Goal: Task Accomplishment & Management: Complete application form

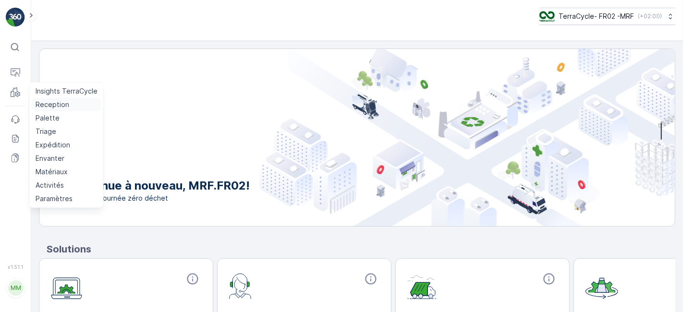
click at [69, 108] on link "Reception" at bounding box center [67, 104] width 70 height 13
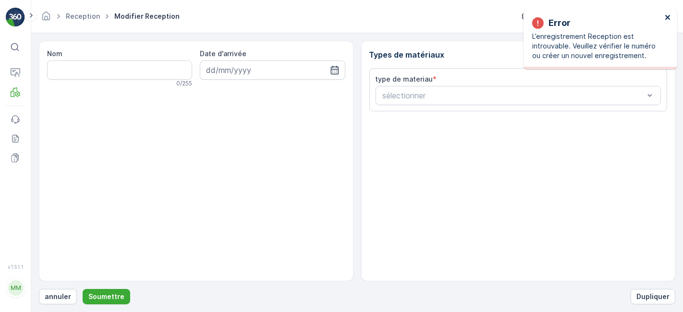
click at [668, 19] on icon "close" at bounding box center [668, 17] width 7 height 8
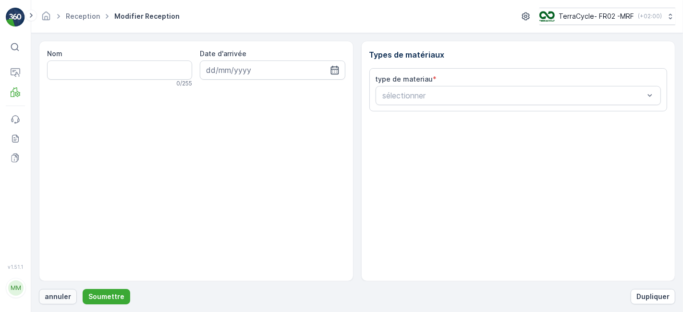
click at [60, 293] on p "annuler" at bounding box center [58, 297] width 26 height 10
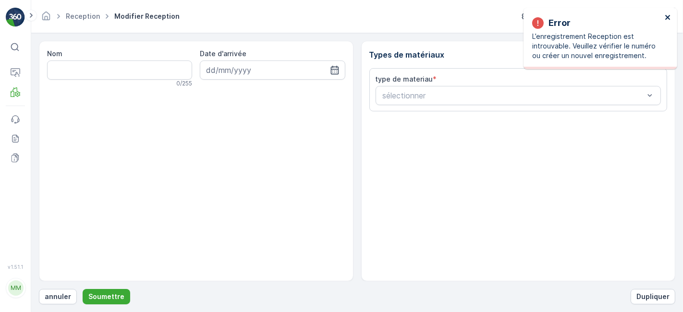
click at [665, 20] on icon "close" at bounding box center [668, 17] width 7 height 8
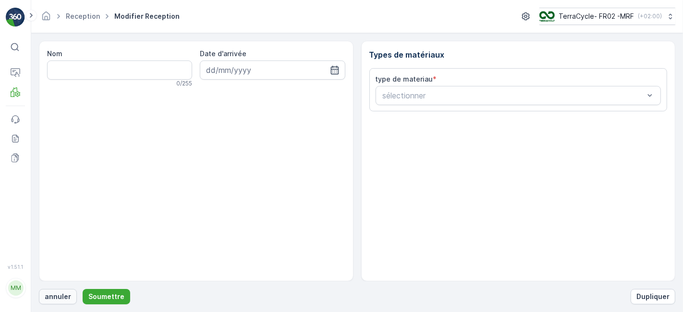
click at [63, 298] on p "annuler" at bounding box center [58, 297] width 26 height 10
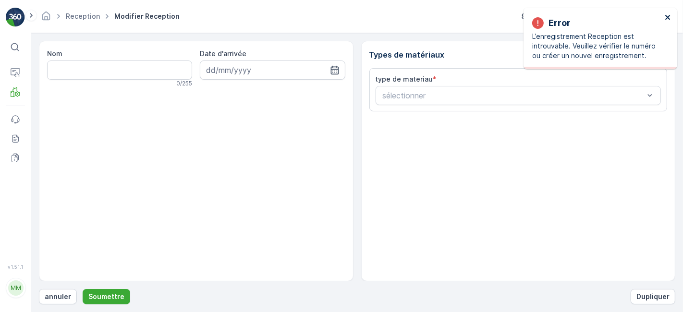
click at [667, 17] on icon "close" at bounding box center [667, 17] width 5 height 5
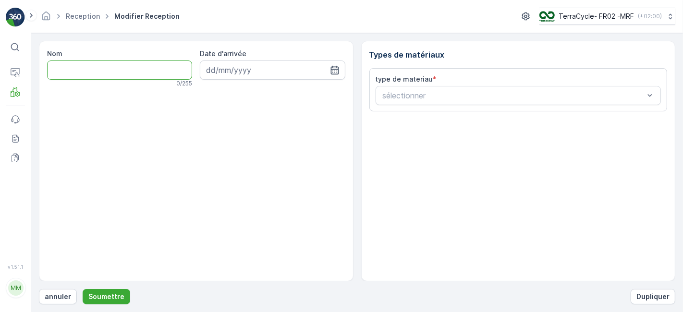
click at [109, 67] on input "Nom" at bounding box center [119, 70] width 145 height 19
type input "1Z501F8R9190975435"
click at [83, 289] on button "Soumettre" at bounding box center [107, 296] width 48 height 15
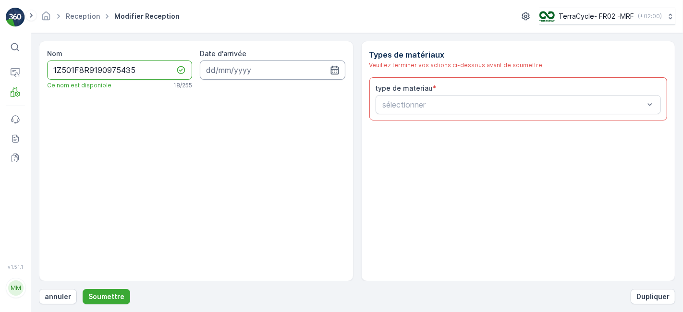
click at [293, 68] on input at bounding box center [272, 70] width 145 height 19
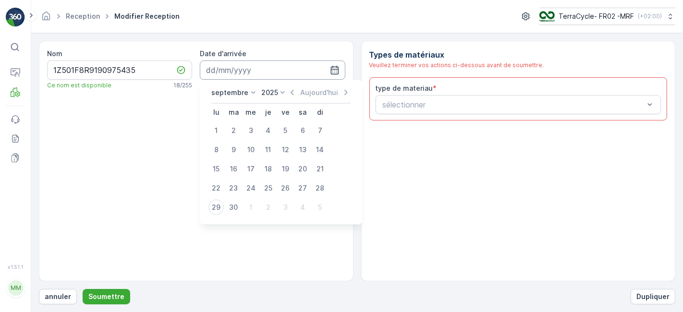
click at [293, 68] on input at bounding box center [272, 70] width 145 height 19
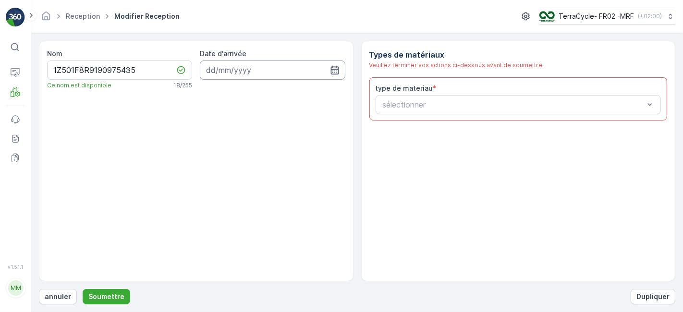
click at [308, 71] on input at bounding box center [272, 70] width 145 height 19
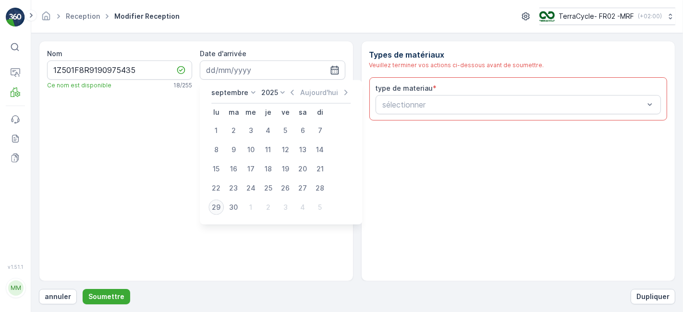
click at [219, 201] on div "29" at bounding box center [215, 207] width 15 height 15
type input "[DATE]"
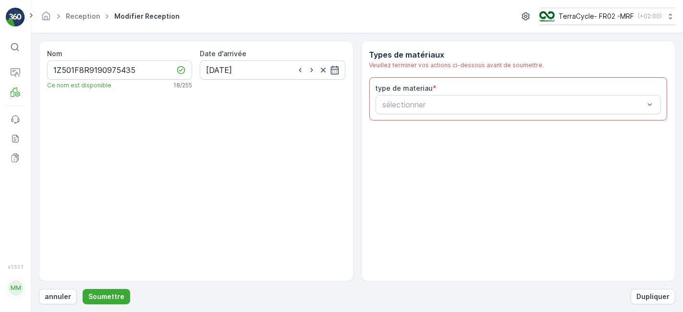
click at [416, 87] on label "type de materiau" at bounding box center [405, 88] width 58 height 8
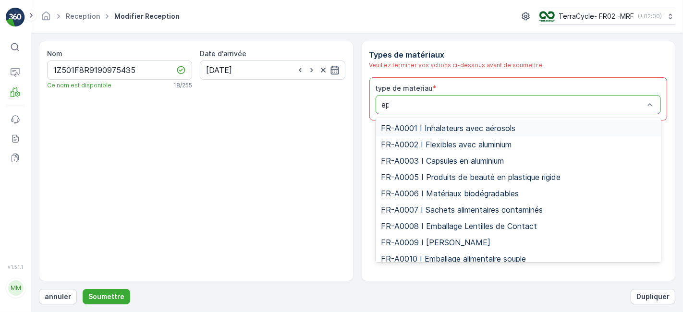
type input "epi"
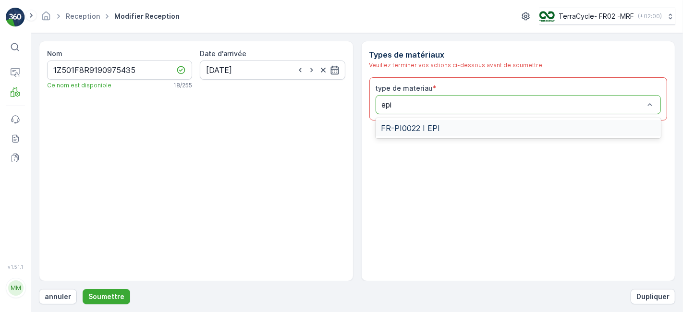
click at [417, 128] on span "FR-PI0022 I EPI" at bounding box center [410, 128] width 59 height 9
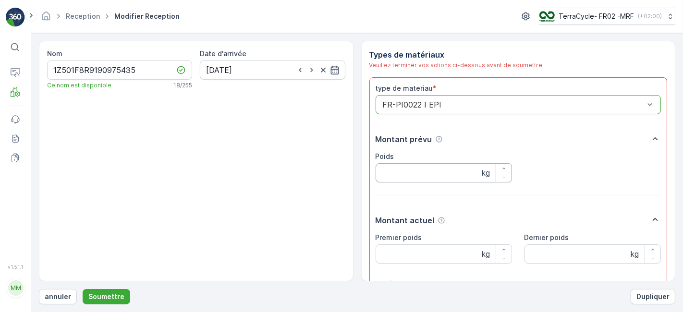
click at [422, 169] on input "Poids" at bounding box center [444, 172] width 136 height 19
click at [547, 255] on poids "Dernier poids" at bounding box center [593, 254] width 136 height 19
type poids "17.22"
click at [99, 292] on p "Soumettre" at bounding box center [106, 297] width 36 height 10
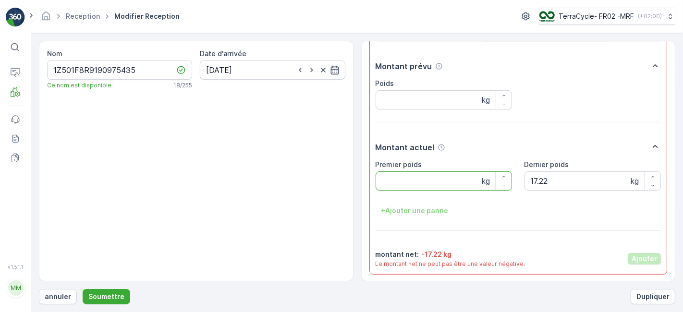
click at [449, 181] on poids "Premier poids" at bounding box center [444, 180] width 136 height 19
type poids "0"
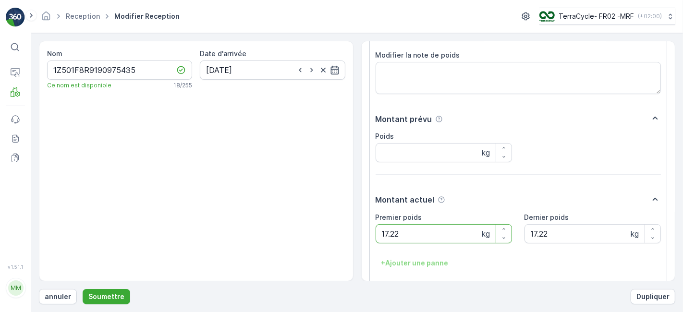
scroll to position [118, 0]
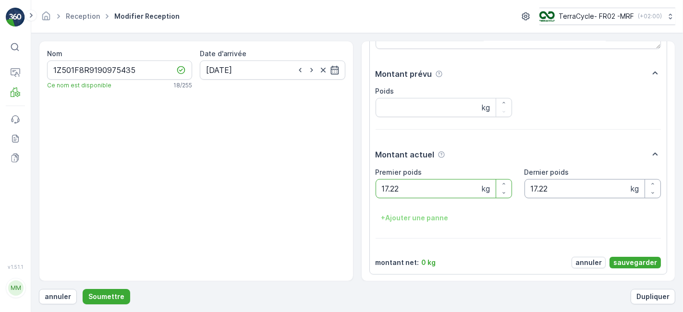
click at [569, 182] on poids "17.22" at bounding box center [593, 188] width 136 height 19
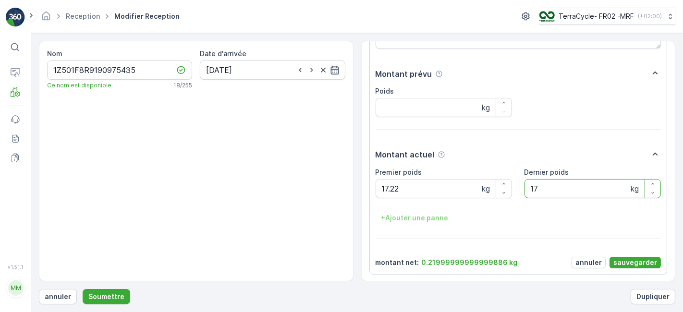
type poids "1"
click at [98, 306] on form "Nom 1Z501F8R9190975435 Ce nom est disponible 18 / 255 Date d'arrivée [DATE] Typ…" at bounding box center [357, 172] width 652 height 279
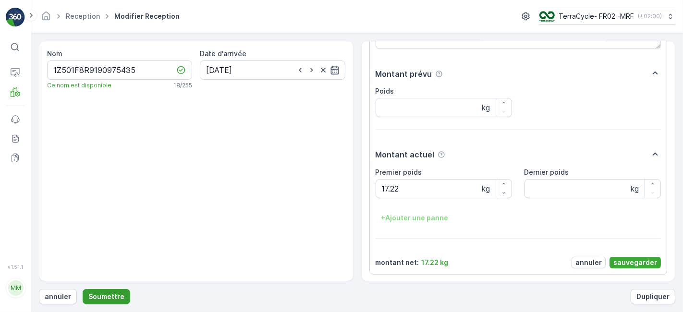
click at [100, 292] on button "Soumettre" at bounding box center [107, 296] width 48 height 15
click at [100, 293] on p "Soumettre" at bounding box center [106, 297] width 36 height 10
click at [618, 263] on p "sauvegarder" at bounding box center [635, 263] width 44 height 10
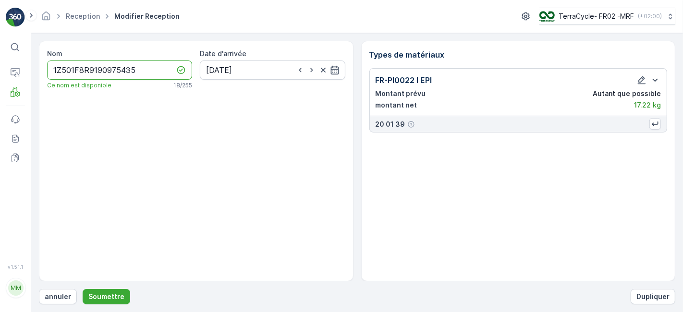
scroll to position [0, 0]
click at [110, 296] on p "Soumettre" at bounding box center [106, 297] width 36 height 10
click at [230, 73] on input "[DATE]" at bounding box center [272, 70] width 145 height 19
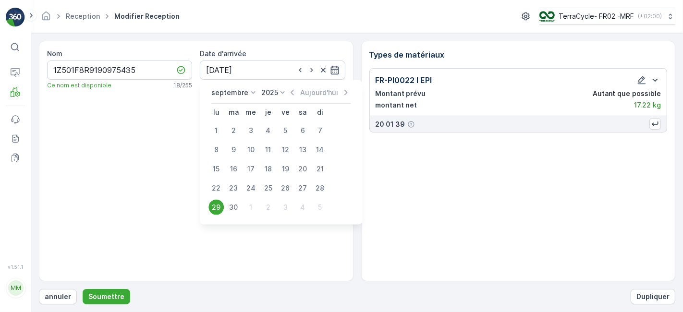
click at [104, 214] on div "Nom 1Z501F8R9190975435 Ce nom est disponible 18 / 255 Date d'arrivée [DATE]" at bounding box center [196, 161] width 315 height 241
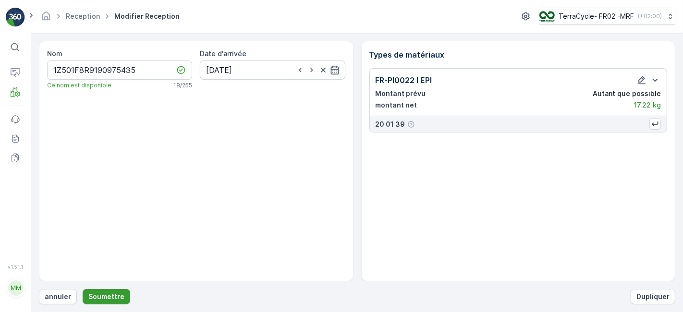
click at [118, 295] on p "Soumettre" at bounding box center [106, 297] width 36 height 10
click at [56, 290] on button "annuler" at bounding box center [58, 296] width 38 height 15
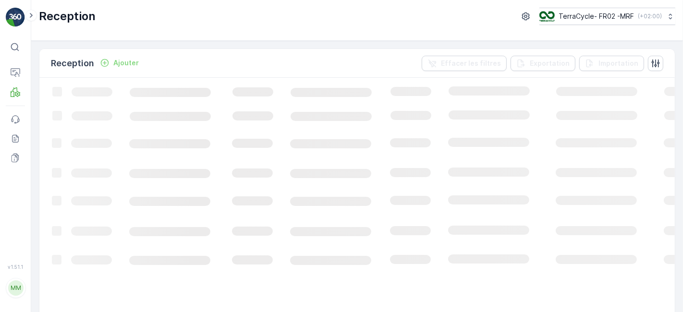
click at [131, 59] on p "Ajouter" at bounding box center [125, 63] width 25 height 10
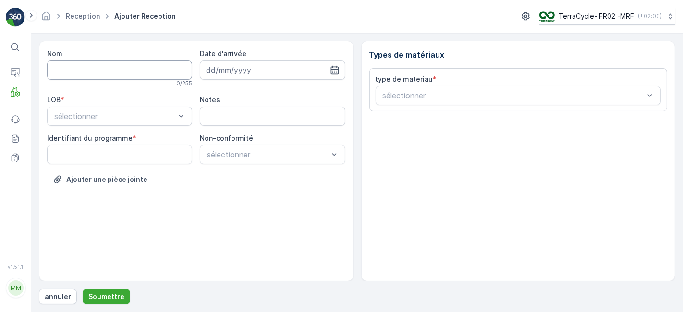
click at [116, 65] on input "Nom" at bounding box center [119, 70] width 145 height 19
type input "1Z501F8R9190975435"
click at [83, 289] on button "Soumettre" at bounding box center [107, 296] width 48 height 15
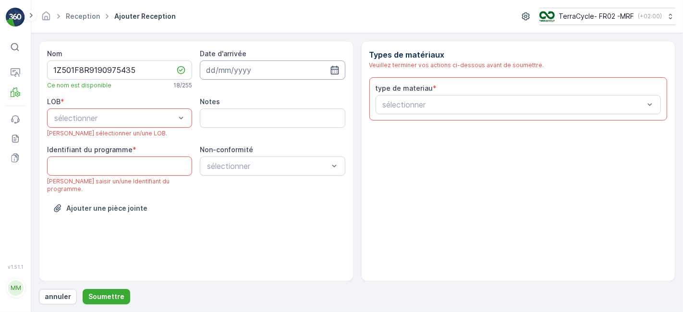
click at [220, 77] on input at bounding box center [272, 70] width 145 height 19
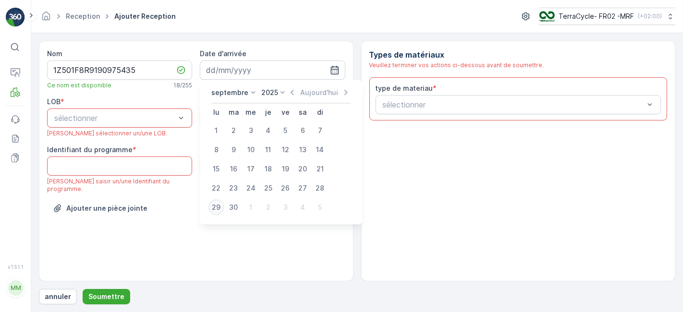
click at [213, 204] on div "29" at bounding box center [215, 207] width 15 height 15
type input "[DATE]"
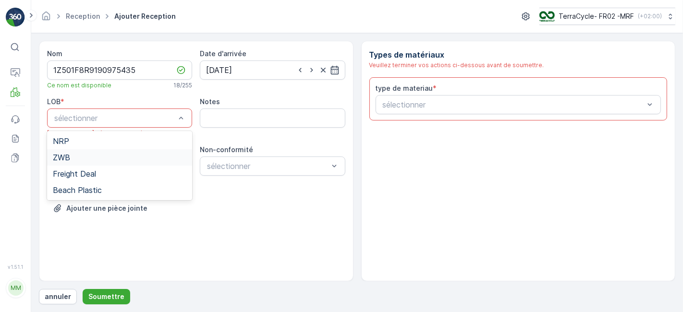
click at [86, 160] on div "ZWB" at bounding box center [120, 157] width 134 height 9
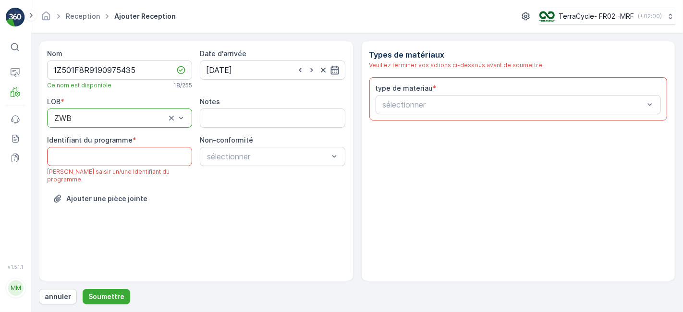
click at [96, 157] on programme "Identifiant du programme" at bounding box center [119, 156] width 145 height 19
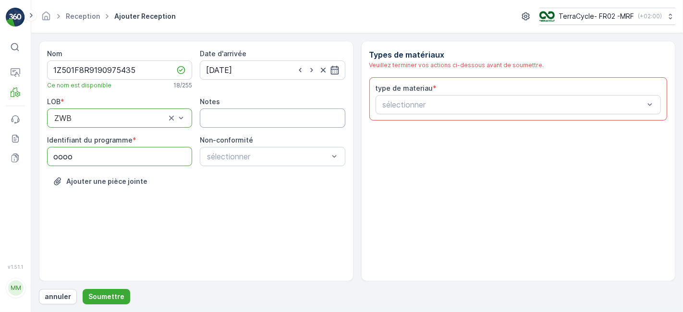
type programme "oooo"
click at [261, 118] on input "Notes" at bounding box center [272, 118] width 145 height 19
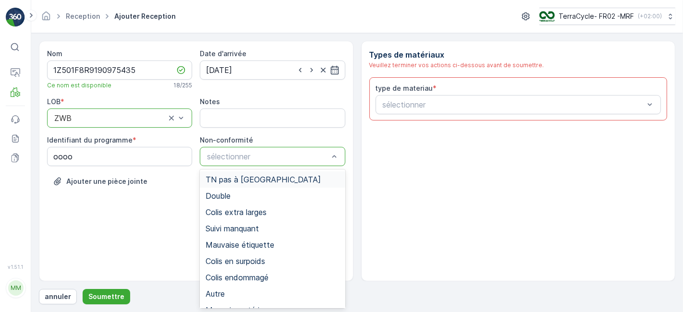
click at [249, 173] on div "TN pas à [GEOGRAPHIC_DATA]" at bounding box center [273, 179] width 146 height 16
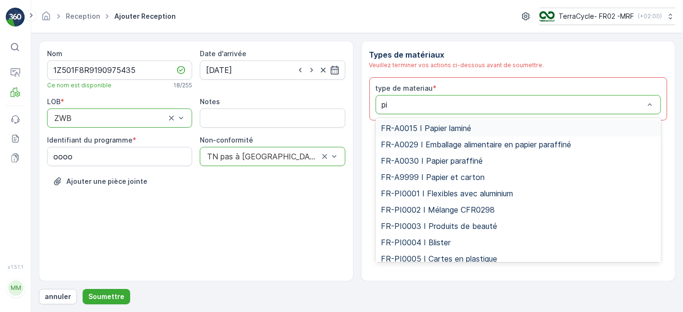
type input "p"
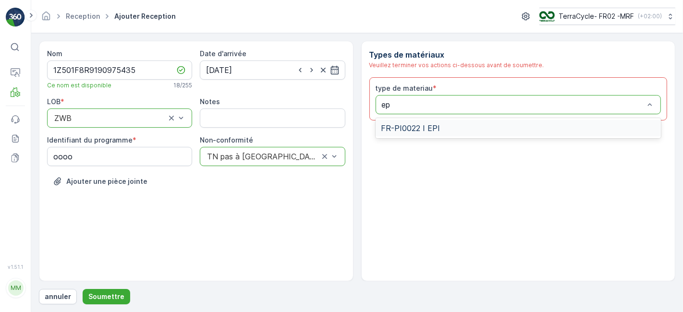
type input "epi"
click at [421, 124] on span "FR-PI0022 I EPI" at bounding box center [410, 128] width 59 height 9
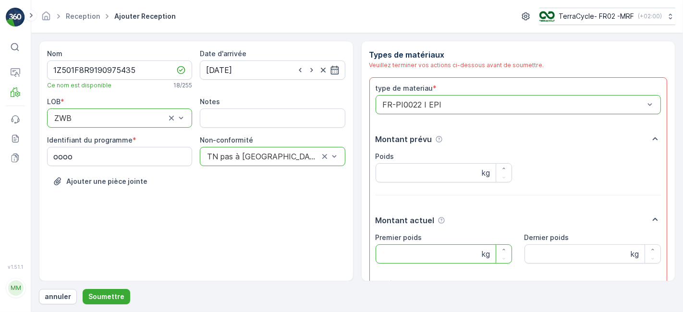
click at [421, 251] on poids "Premier poids" at bounding box center [444, 254] width 136 height 19
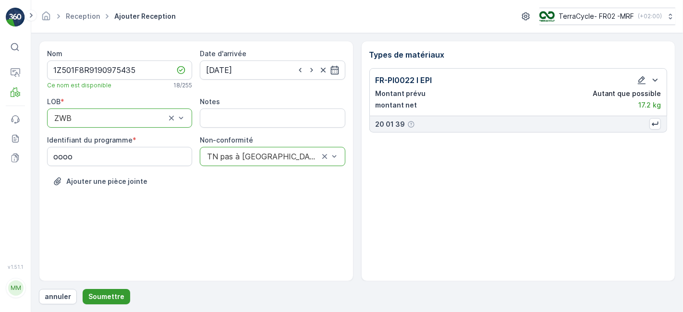
click at [97, 296] on p "Soumettre" at bounding box center [106, 297] width 36 height 10
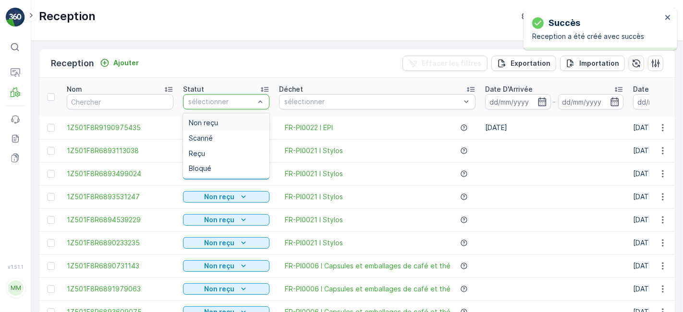
click at [289, 49] on div "Reception Ajouter Effacer les filtres Exportation Importation Nom Statut 4 resu…" at bounding box center [357, 176] width 652 height 271
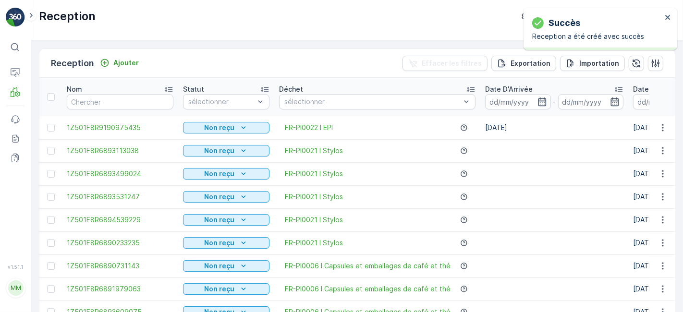
click at [265, 121] on td "Non reçu" at bounding box center [226, 127] width 96 height 23
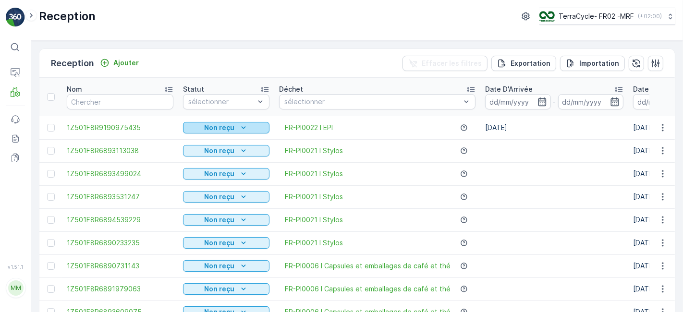
click at [252, 125] on div "Non reçu" at bounding box center [226, 128] width 79 height 10
click at [200, 148] on div "Scanné" at bounding box center [200, 154] width 37 height 13
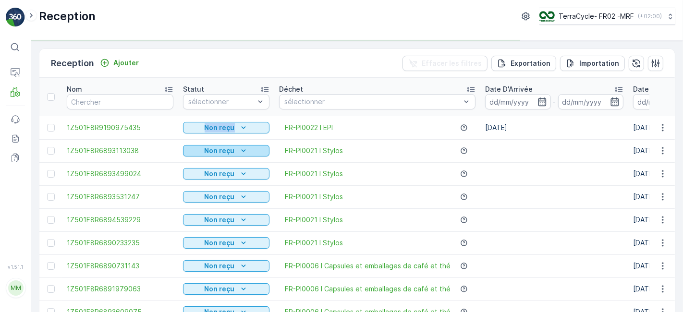
click at [200, 150] on div "Non reçu" at bounding box center [226, 151] width 79 height 10
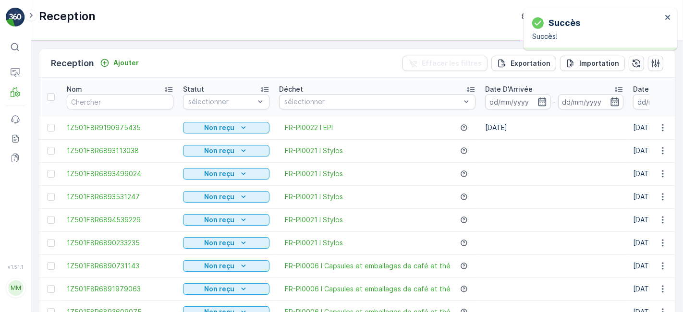
click at [232, 74] on div "Reception Ajouter Effacer les filtres Exportation Importation" at bounding box center [357, 63] width 636 height 29
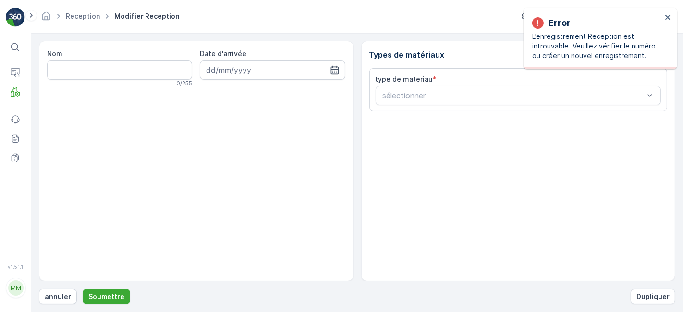
click at [664, 19] on div "Error L’enregistrement Reception est introuvable. Veuillez vérifier le numéro o…" at bounding box center [596, 38] width 135 height 50
click at [666, 16] on icon "close" at bounding box center [667, 17] width 5 height 5
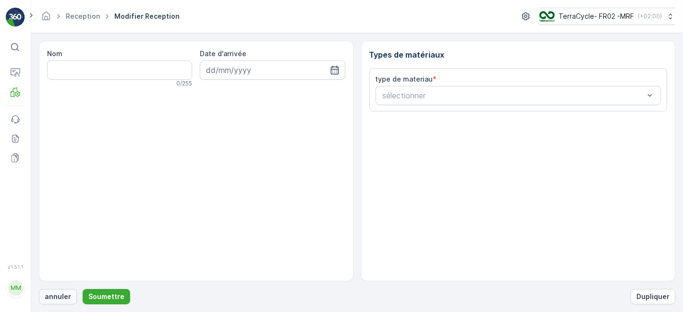
click at [48, 293] on p "annuler" at bounding box center [58, 297] width 26 height 10
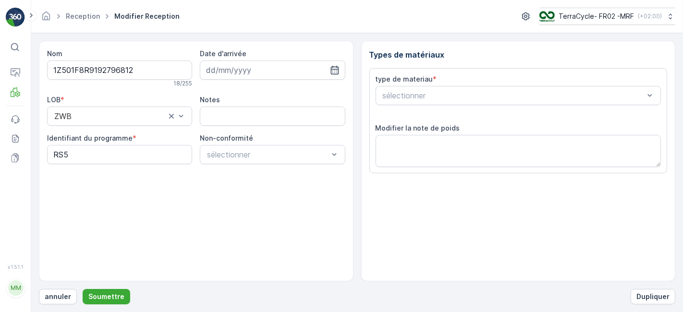
scroll to position [118, 0]
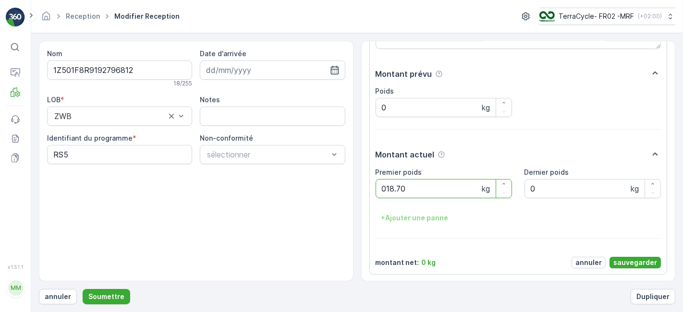
click at [83, 289] on button "Soumettre" at bounding box center [107, 296] width 48 height 15
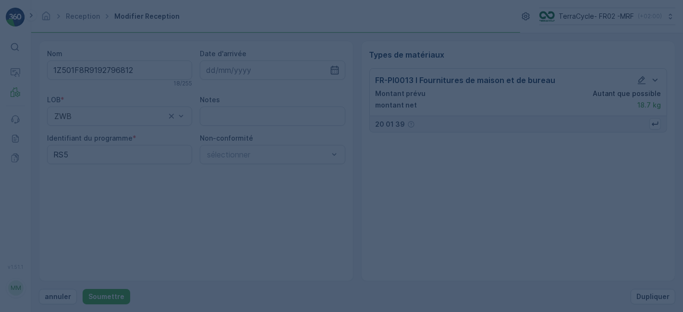
scroll to position [0, 0]
